Goal: Task Accomplishment & Management: Use online tool/utility

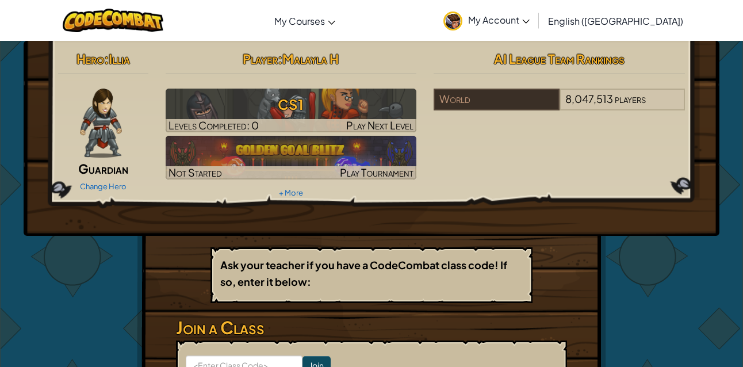
click at [310, 272] on p "Ask your teacher if you have a CodeCombat class code! If so, enter it below:" at bounding box center [371, 273] width 303 height 33
click at [297, 268] on b "Ask your teacher if you have a CodeCombat class code! If so, enter it below:" at bounding box center [363, 273] width 287 height 30
click at [302, 268] on b "Ask your teacher if you have a CodeCombat class code! If so, enter it below:" at bounding box center [363, 273] width 287 height 30
click at [329, 252] on div "Ask your teacher if you have a CodeCombat class code! If so, enter it below:" at bounding box center [372, 275] width 322 height 56
drag, startPoint x: 317, startPoint y: 273, endPoint x: 310, endPoint y: 269, distance: 7.7
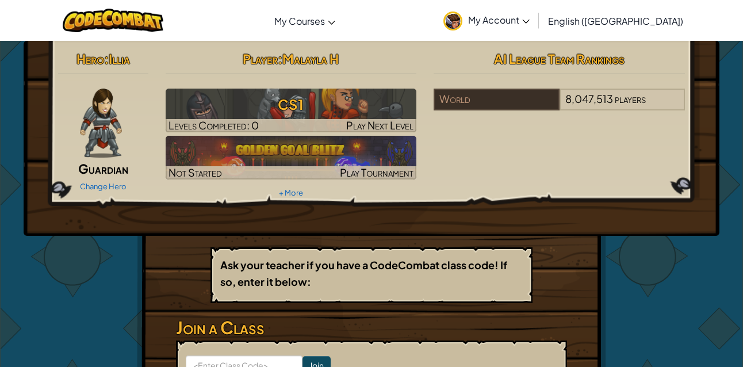
click at [315, 272] on p "Ask your teacher if you have a CodeCombat class code! If so, enter it below:" at bounding box center [371, 273] width 303 height 33
drag, startPoint x: 188, startPoint y: 336, endPoint x: 191, endPoint y: 331, distance: 6.2
click at [189, 333] on h3 "Join a Class" at bounding box center [371, 328] width 391 height 26
click at [193, 330] on h3 "Join a Class" at bounding box center [371, 328] width 391 height 26
drag, startPoint x: 215, startPoint y: 325, endPoint x: 235, endPoint y: 325, distance: 20.1
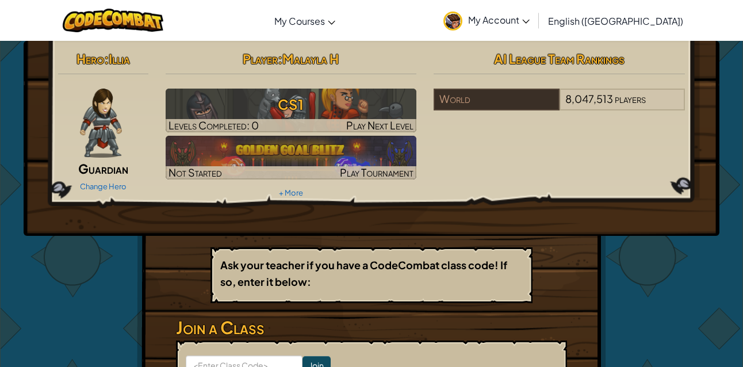
click at [220, 326] on h3 "Join a Class" at bounding box center [371, 328] width 391 height 26
drag, startPoint x: 245, startPoint y: 323, endPoint x: 296, endPoint y: 305, distance: 54.4
click at [257, 319] on h3 "Join a Class" at bounding box center [371, 328] width 391 height 26
click at [296, 307] on div "Hero : Illia Guardian Change Hero Player : Malayla H CS1 Levels Completed: 0 Pl…" at bounding box center [371, 253] width 469 height 424
click at [367, 240] on div "Hero : Illia Guardian Change Hero Player : Malayla H CS1 Levels Completed: 0 Pl…" at bounding box center [371, 253] width 469 height 424
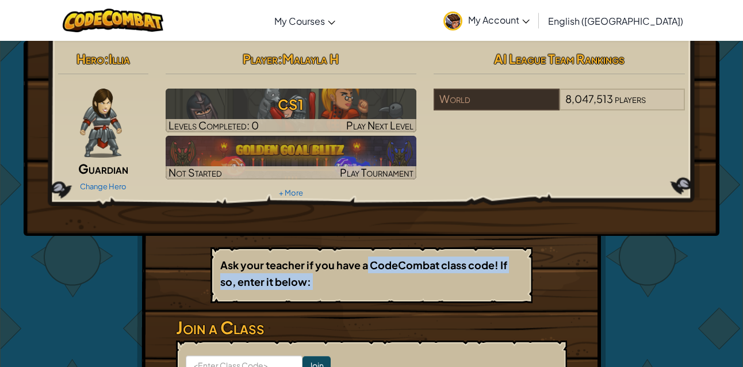
drag, startPoint x: 368, startPoint y: 254, endPoint x: 360, endPoint y: 262, distance: 11.4
click at [365, 273] on div "Hero : Illia Guardian Change Hero Player : Malayla H CS1 Levels Completed: 0 Pl…" at bounding box center [371, 253] width 469 height 424
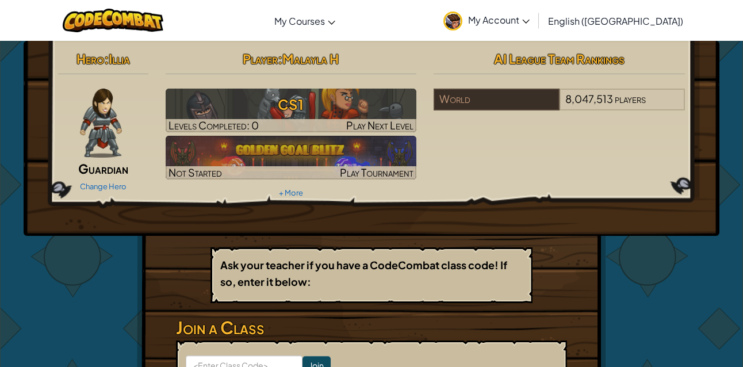
click at [361, 262] on b "Ask your teacher if you have a CodeCombat class code! If so, enter it below:" at bounding box center [363, 273] width 287 height 30
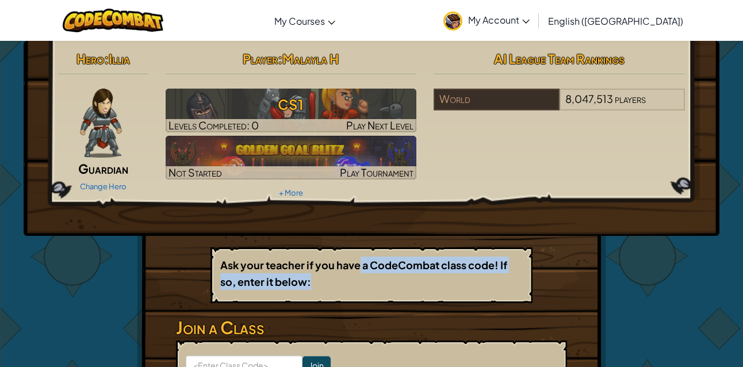
drag, startPoint x: 354, startPoint y: 292, endPoint x: 354, endPoint y: 283, distance: 8.6
click at [354, 292] on div "Ask your teacher if you have a CodeCombat class code! If so, enter it below:" at bounding box center [372, 275] width 322 height 56
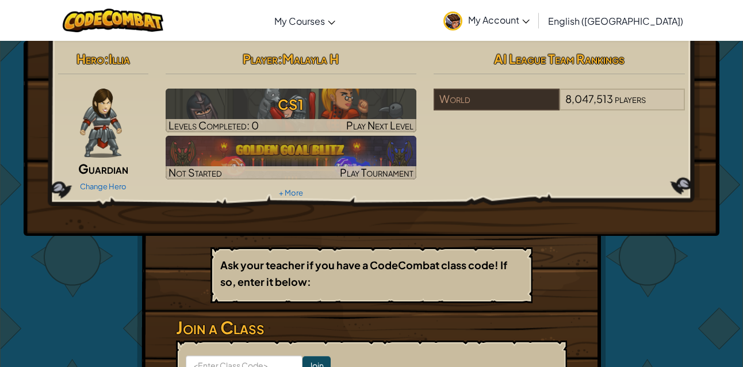
drag, startPoint x: 408, startPoint y: 327, endPoint x: 395, endPoint y: 308, distance: 23.0
click at [395, 311] on div "Hero : Illia Guardian Change Hero Player : Malayla H CS1 Levels Completed: 0 Pl…" at bounding box center [371, 253] width 469 height 424
drag, startPoint x: 389, startPoint y: 296, endPoint x: 394, endPoint y: 289, distance: 8.3
click at [388, 293] on div "Ask your teacher if you have a CodeCombat class code! If so, enter it below:" at bounding box center [372, 275] width 322 height 56
click at [392, 287] on p "Ask your teacher if you have a CodeCombat class code! If so, enter it below:" at bounding box center [371, 273] width 303 height 33
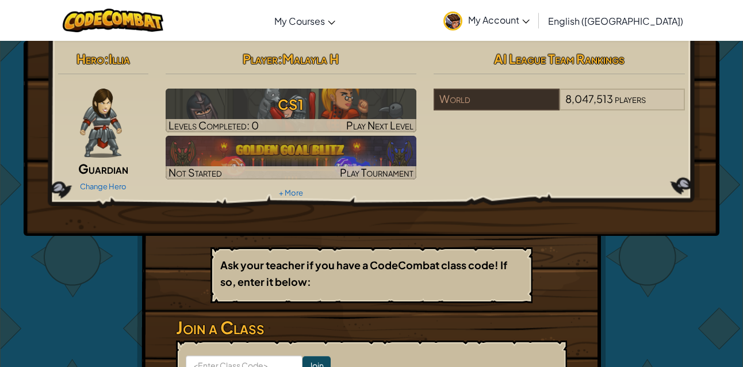
click at [385, 277] on p "Ask your teacher if you have a CodeCombat class code! If so, enter it below:" at bounding box center [371, 273] width 303 height 33
drag, startPoint x: 392, startPoint y: 273, endPoint x: 253, endPoint y: 361, distance: 164.2
click at [360, 299] on div "Ask your teacher if you have a CodeCombat class code! If so, enter it below:" at bounding box center [372, 275] width 322 height 56
drag, startPoint x: 321, startPoint y: 334, endPoint x: 442, endPoint y: 371, distance: 126.9
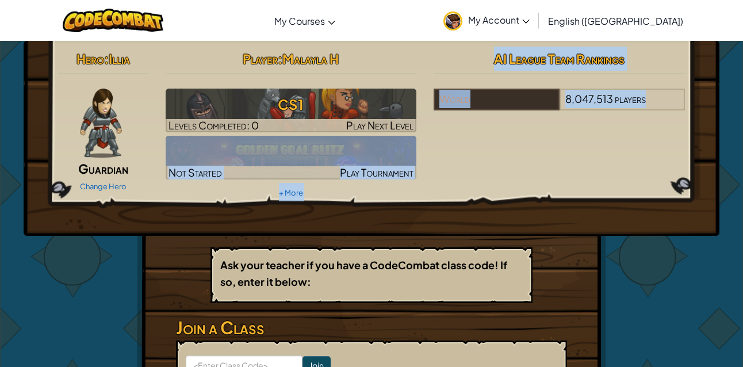
drag, startPoint x: 111, startPoint y: 235, endPoint x: 563, endPoint y: 240, distance: 451.7
click at [563, 240] on div "Hero : Illia Guardian Change Hero Player : Malayla H CS1 Levels Completed: 0 Pl…" at bounding box center [371, 253] width 673 height 424
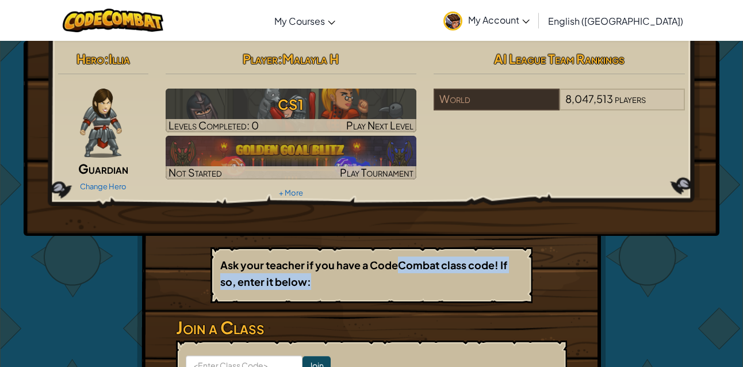
click at [400, 268] on p "Ask your teacher if you have a CodeCombat class code! If so, enter it below:" at bounding box center [371, 273] width 303 height 33
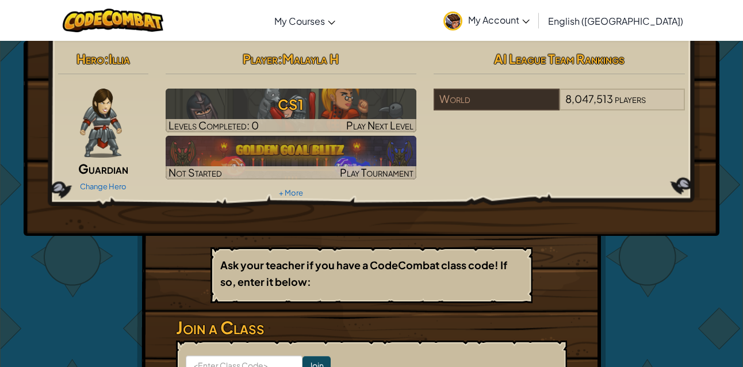
drag, startPoint x: 289, startPoint y: 254, endPoint x: 265, endPoint y: 257, distance: 24.3
click at [265, 257] on div "Ask your teacher if you have a CodeCombat class code! If so, enter it below:" at bounding box center [372, 275] width 322 height 56
drag, startPoint x: 167, startPoint y: 249, endPoint x: 171, endPoint y: 243, distance: 6.7
click at [171, 243] on div "Hero : Illia Guardian Change Hero Player : Malayla H CS1 Levels Completed: 0 Pl…" at bounding box center [371, 253] width 469 height 424
drag, startPoint x: 104, startPoint y: 52, endPoint x: 88, endPoint y: 79, distance: 32.0
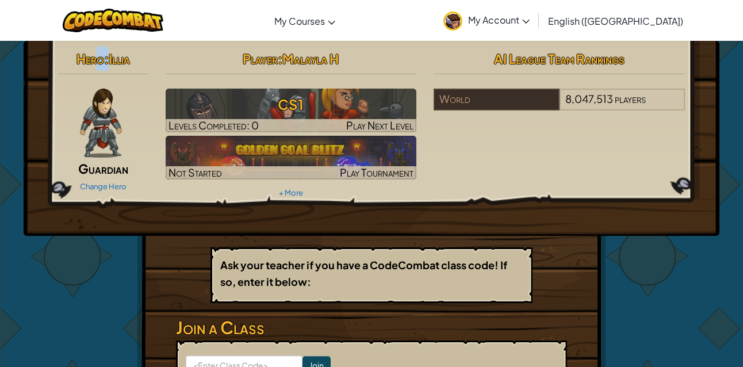
click at [88, 79] on div "Hero : Illia Guardian Change Hero" at bounding box center [103, 121] width 108 height 148
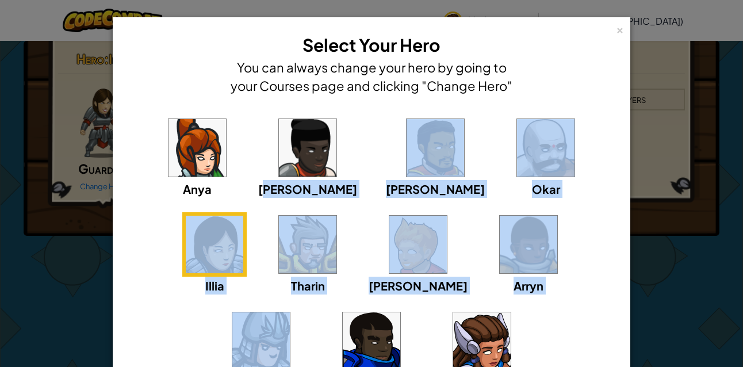
click at [263, 129] on div "Anya [PERSON_NAME] [PERSON_NAME] [PERSON_NAME] Arryn [PERSON_NAME]" at bounding box center [372, 261] width 482 height 290
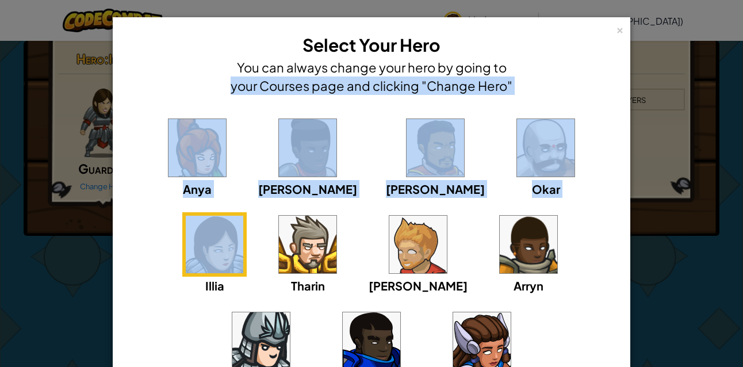
drag, startPoint x: 580, startPoint y: 82, endPoint x: 554, endPoint y: 146, distance: 69.1
click at [553, 146] on div "× Select Your Hero You can always change your hero by going to your Courses pag…" at bounding box center [372, 247] width 518 height 461
click at [243, 216] on img at bounding box center [215, 245] width 58 height 58
click at [453, 341] on img at bounding box center [482, 341] width 58 height 58
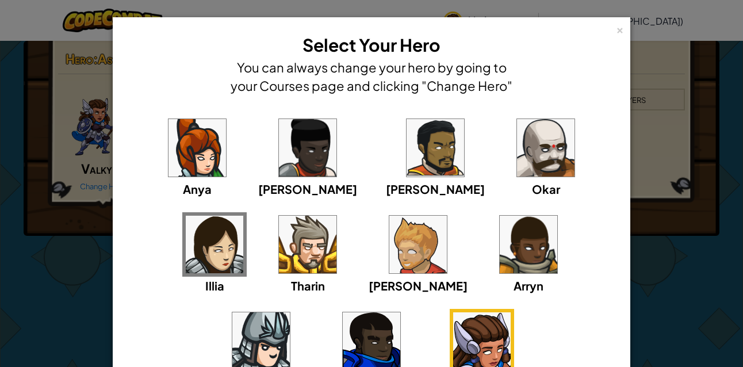
click at [693, 296] on div "× Select Your Hero You can always change your hero by going to your Courses pag…" at bounding box center [371, 183] width 743 height 367
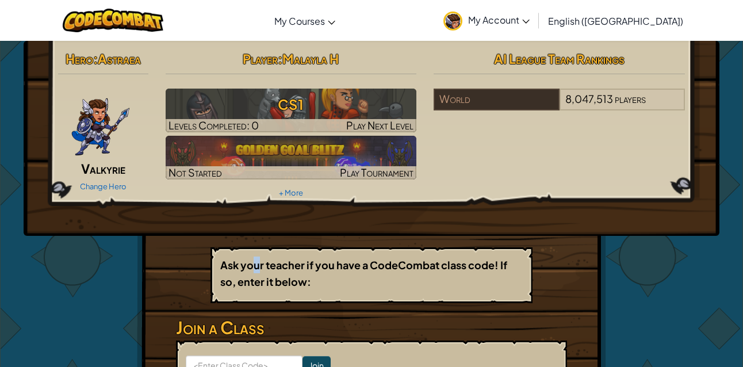
click at [261, 259] on div "Ask your teacher if you have a CodeCombat class code! If so, enter it below:" at bounding box center [372, 275] width 322 height 56
click at [261, 259] on b "Ask your teacher if you have a CodeCombat class code! If so, enter it below:" at bounding box center [363, 273] width 287 height 30
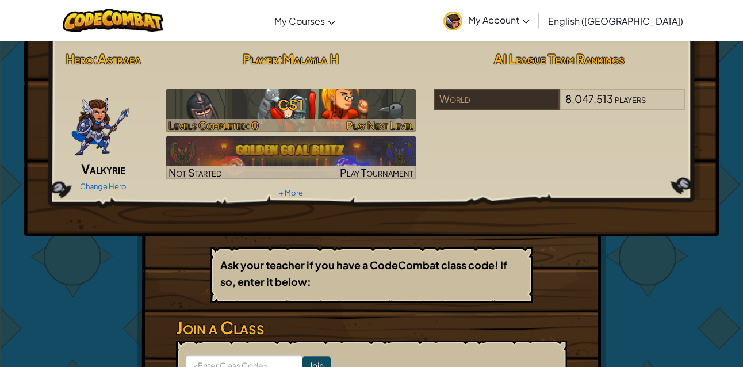
click at [274, 90] on link "CS1 Levels Completed: 0 Play Next Level" at bounding box center [291, 111] width 251 height 44
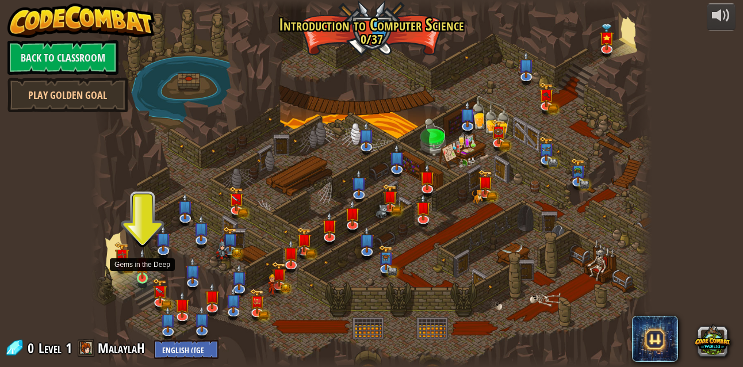
click at [148, 270] on img at bounding box center [142, 264] width 13 height 30
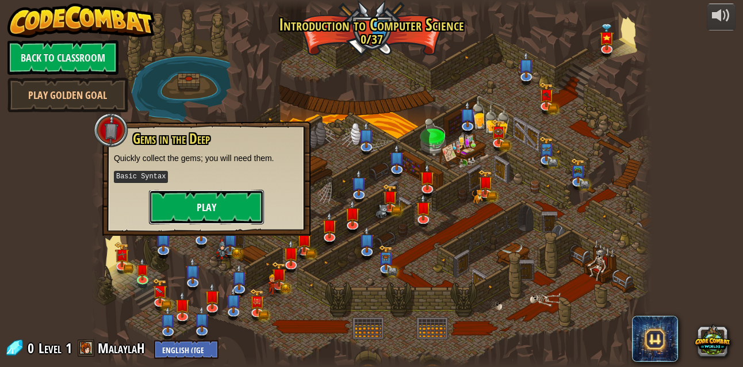
click at [228, 215] on button "Play" at bounding box center [206, 207] width 115 height 35
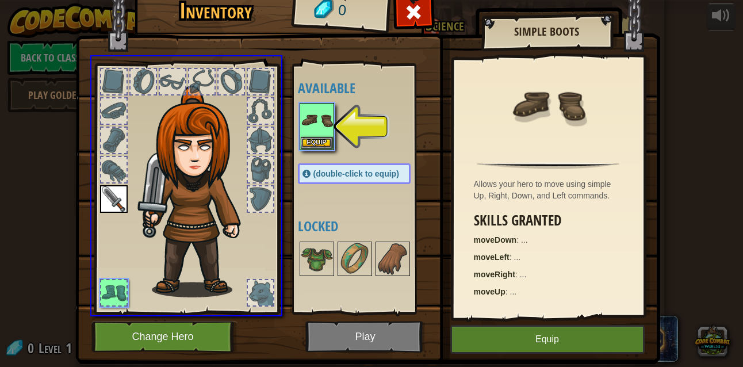
click at [306, 125] on div "Inventory 0 Available Equip (double-click to equip) Locked Simple Boots Allows …" at bounding box center [371, 183] width 743 height 367
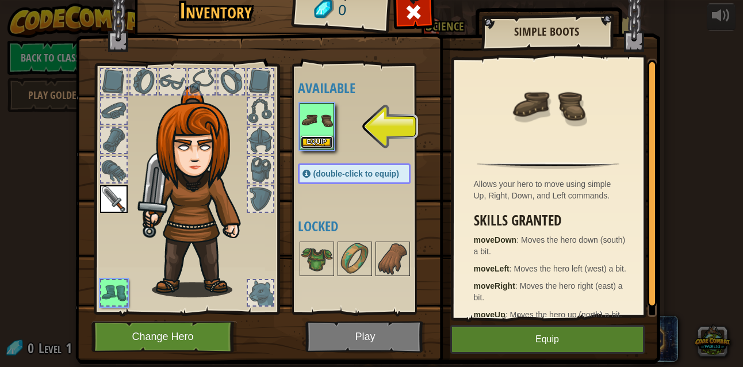
click at [314, 139] on button "Equip" at bounding box center [317, 142] width 32 height 12
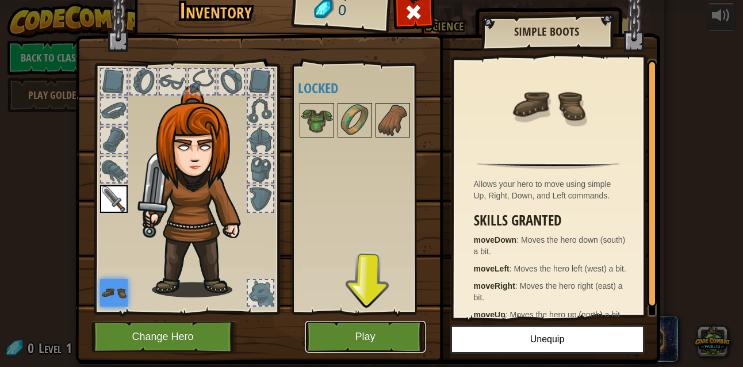
click at [389, 344] on button "Play" at bounding box center [365, 337] width 120 height 32
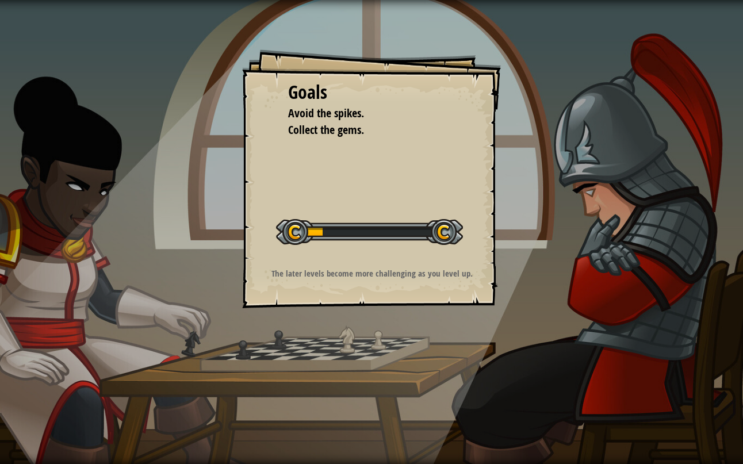
click at [439, 235] on div at bounding box center [369, 232] width 187 height 26
